Goal: Navigation & Orientation: Find specific page/section

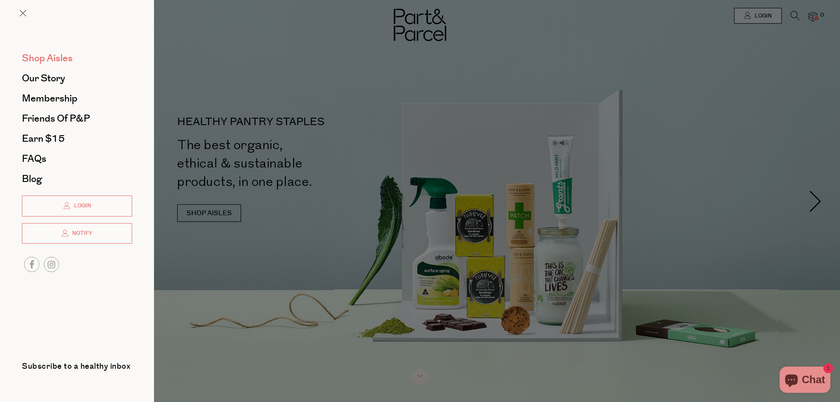
click at [44, 60] on span "Shop Aisles" at bounding box center [47, 58] width 51 height 14
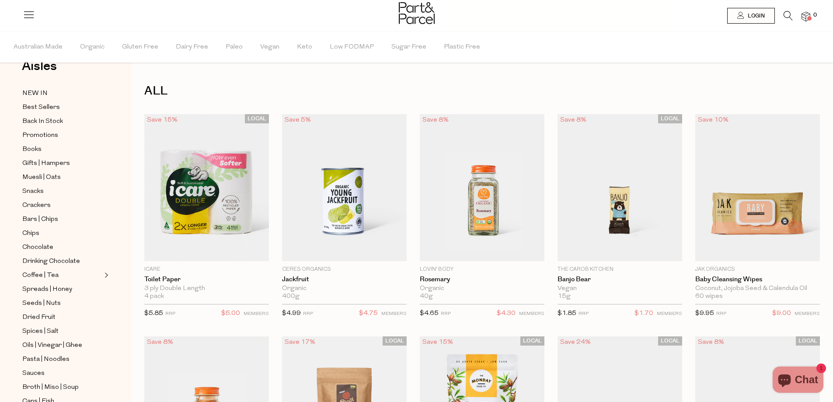
scroll to position [44, 0]
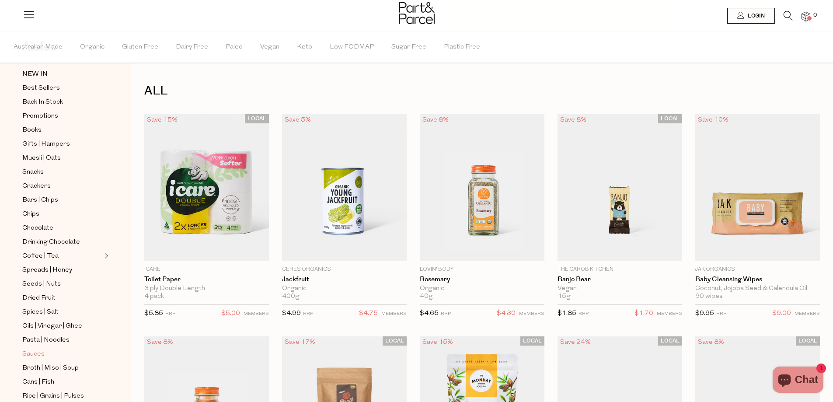
click at [31, 349] on span "Sauces" at bounding box center [33, 354] width 22 height 10
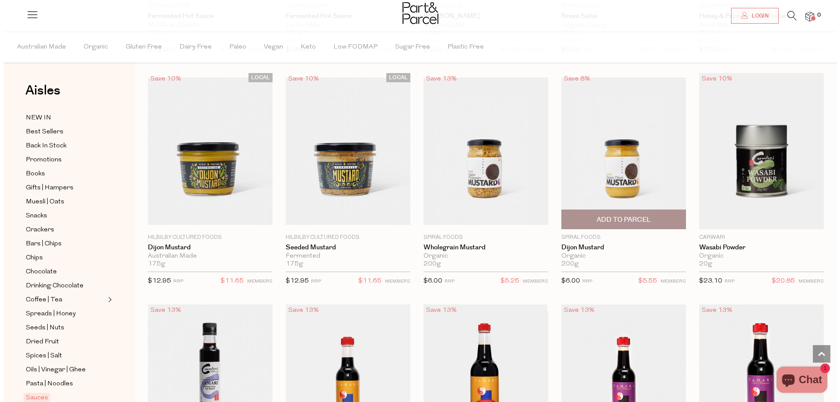
scroll to position [1850, 0]
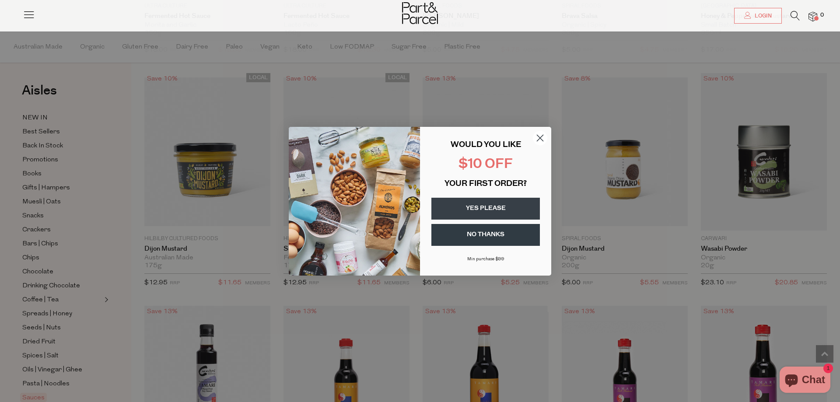
click at [544, 139] on circle "Close dialog" at bounding box center [540, 137] width 14 height 14
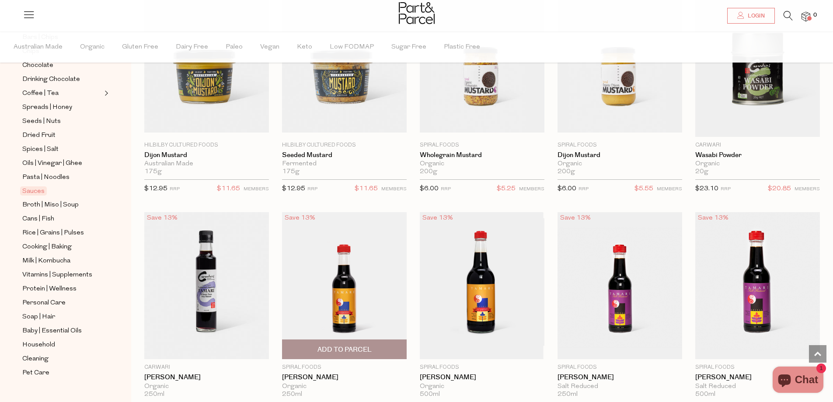
scroll to position [1924, 0]
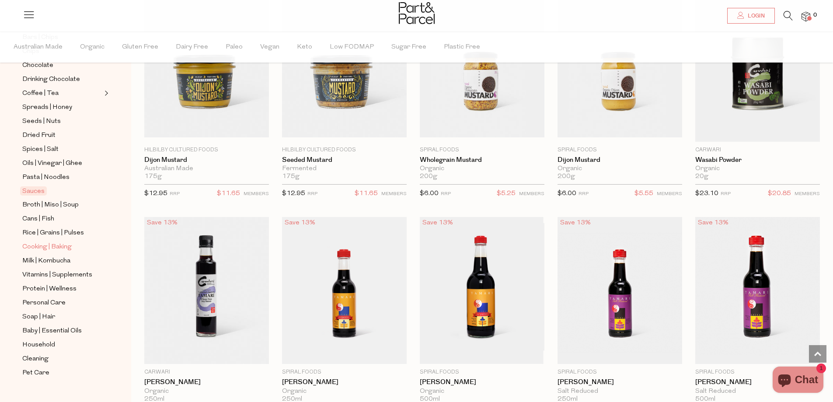
click at [45, 242] on span "Cooking | Baking" at bounding box center [46, 247] width 49 height 10
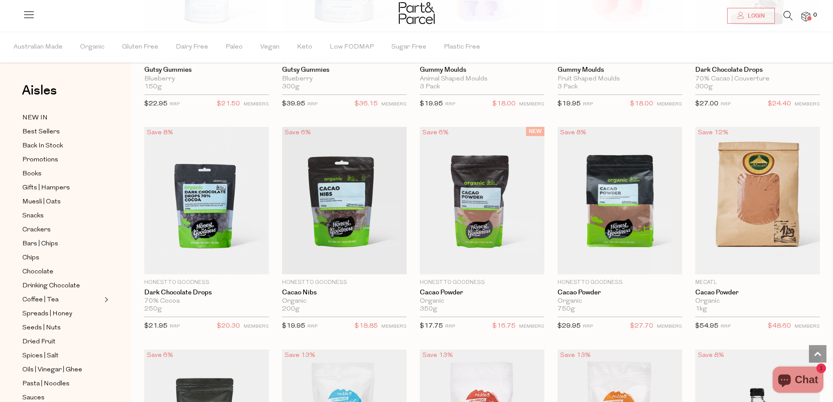
scroll to position [1137, 0]
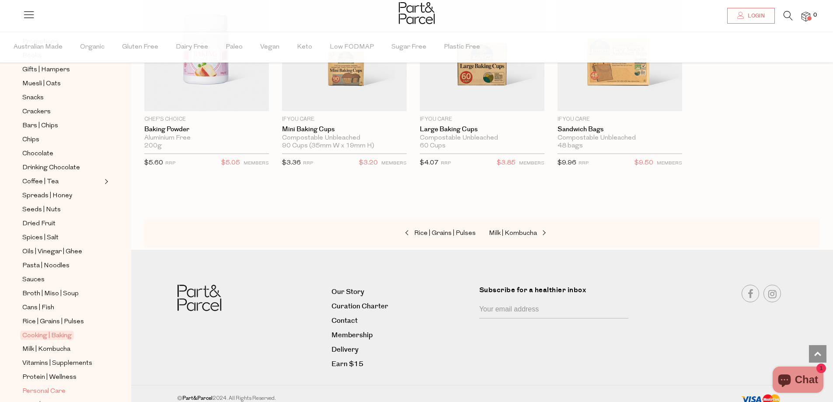
scroll to position [131, 0]
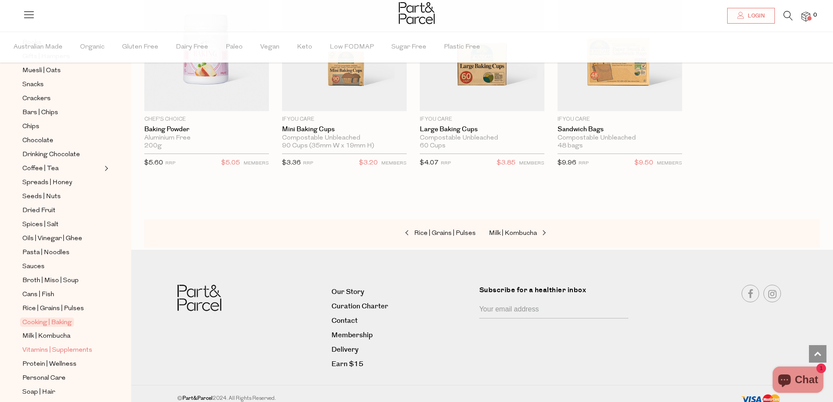
click at [44, 345] on span "Vitamins | Supplements" at bounding box center [57, 350] width 70 height 10
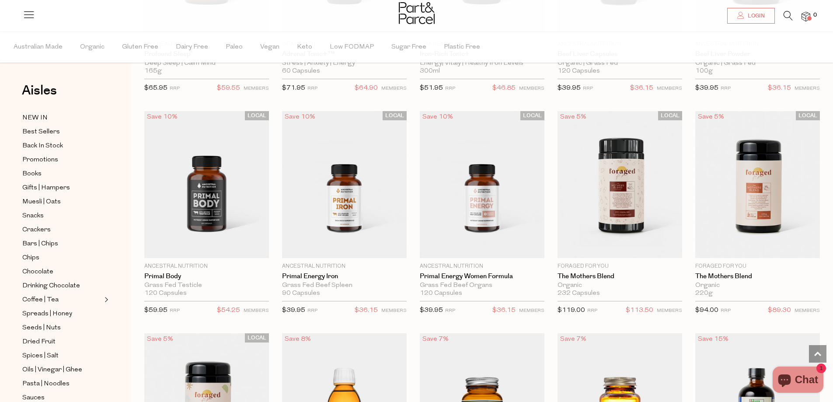
scroll to position [1662, 0]
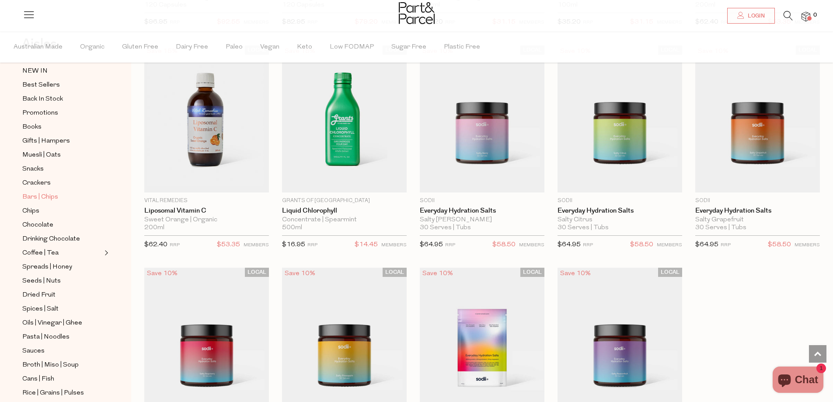
scroll to position [87, 0]
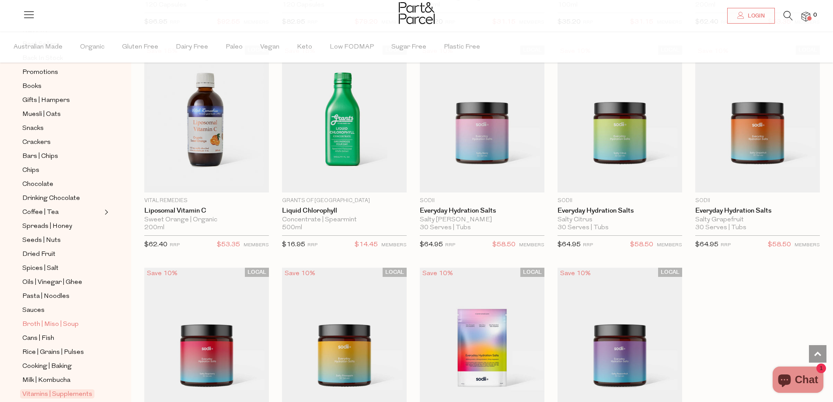
click at [38, 319] on span "Broth | Miso | Soup" at bounding box center [50, 324] width 56 height 10
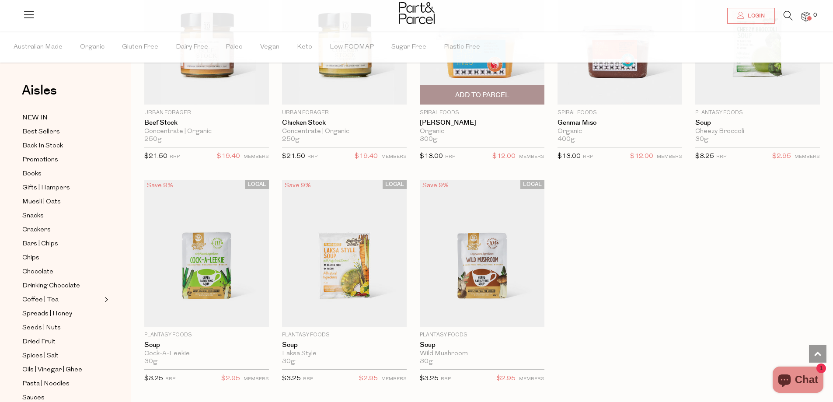
scroll to position [1443, 0]
